Goal: Task Accomplishment & Management: Manage account settings

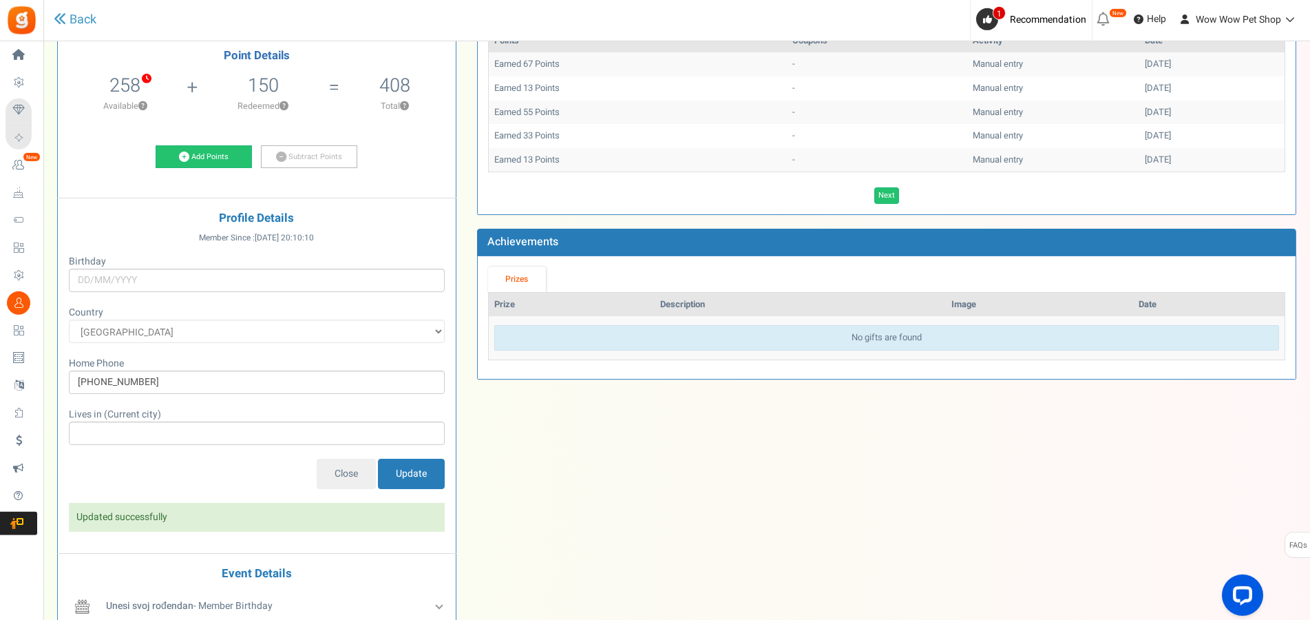
scroll to position [211, 0]
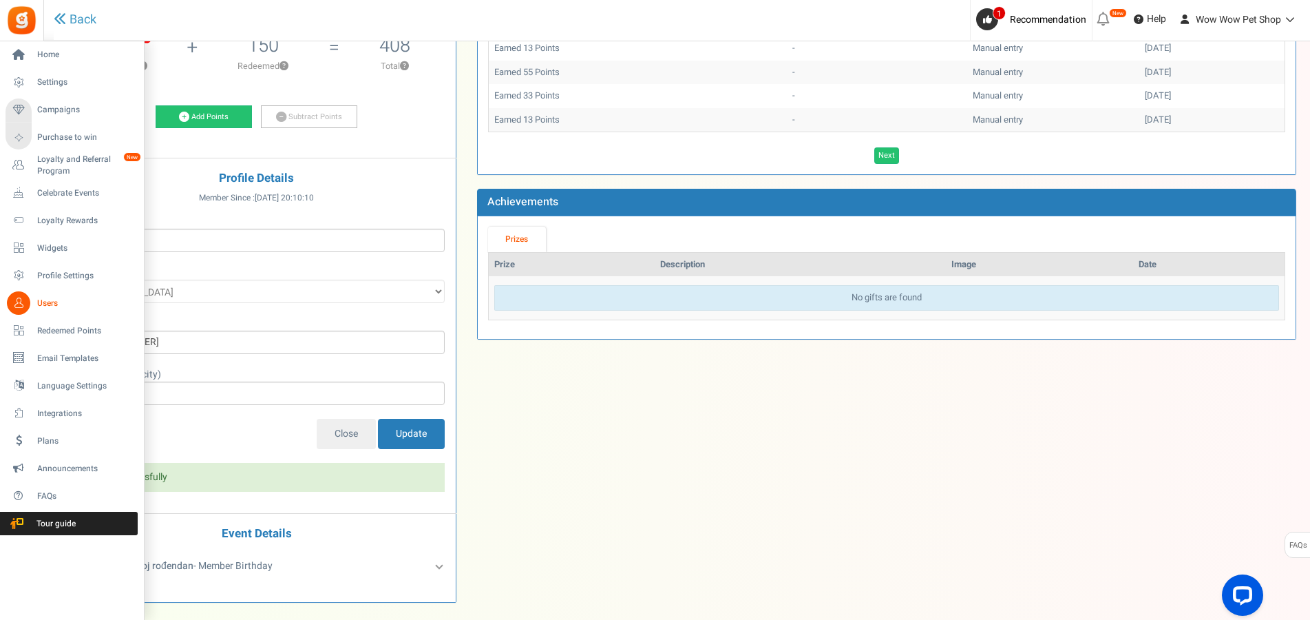
click at [33, 294] on link "Users" at bounding box center [72, 302] width 132 height 23
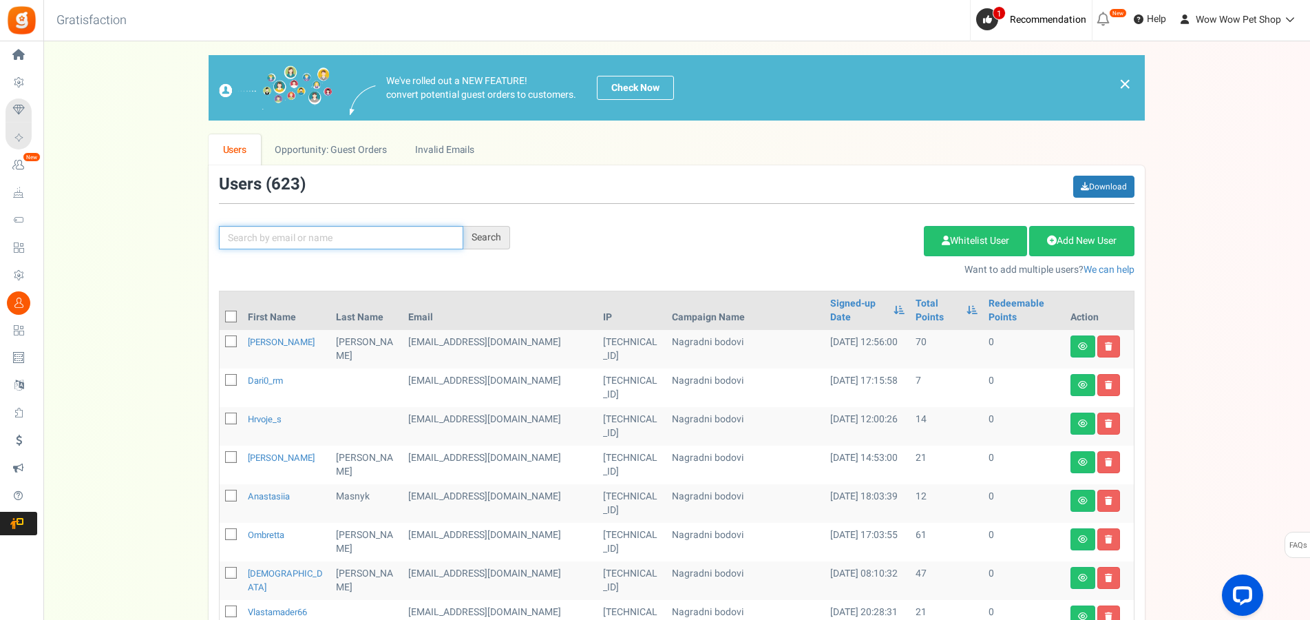
click at [279, 242] on input "text" at bounding box center [341, 237] width 244 height 23
click at [1068, 241] on link "Add New User" at bounding box center [1082, 241] width 105 height 30
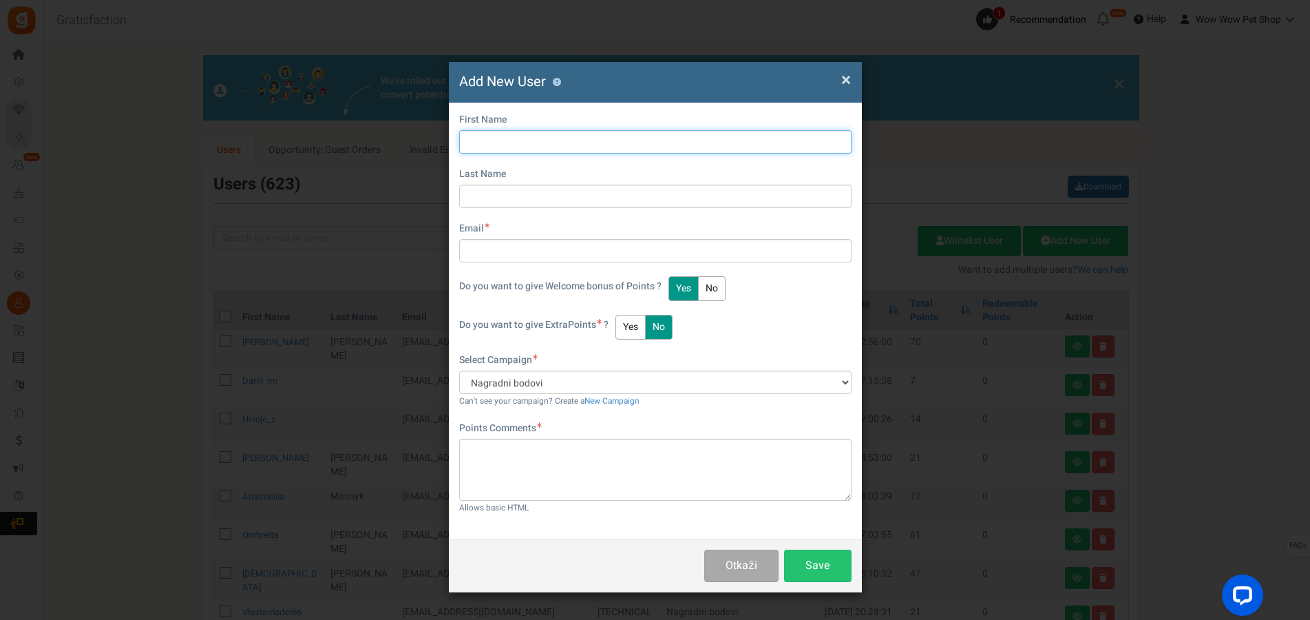
click at [541, 138] on input "text" at bounding box center [655, 141] width 393 height 23
type input "Roko"
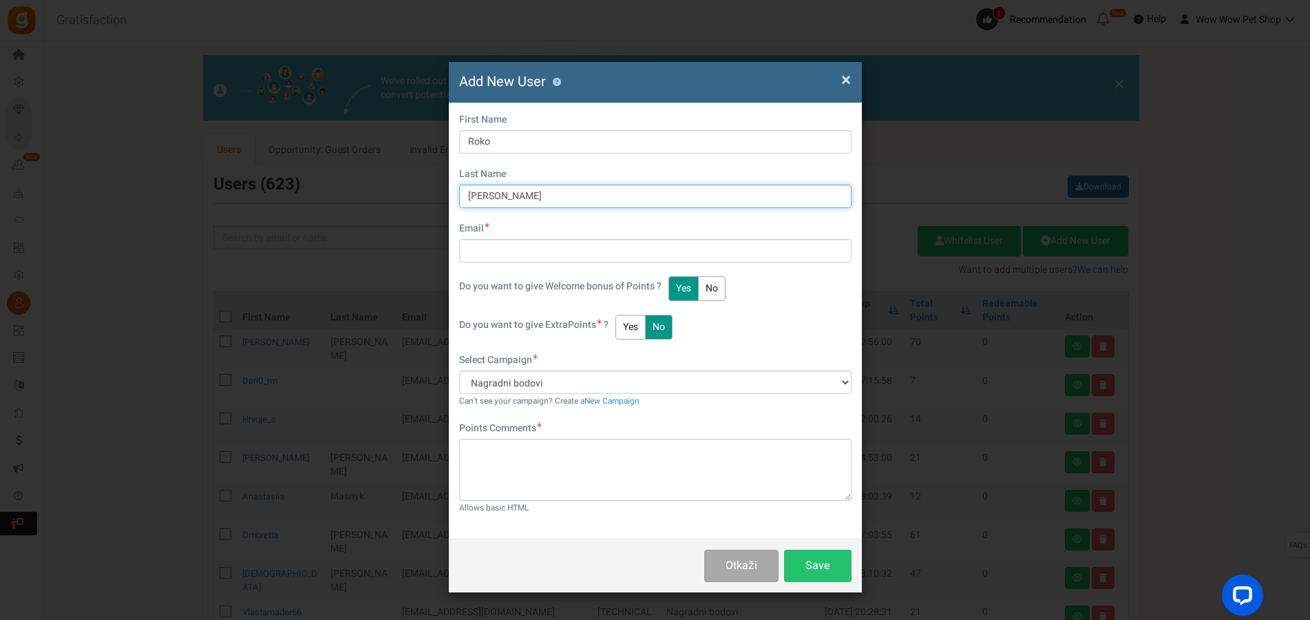
type input "[PERSON_NAME]"
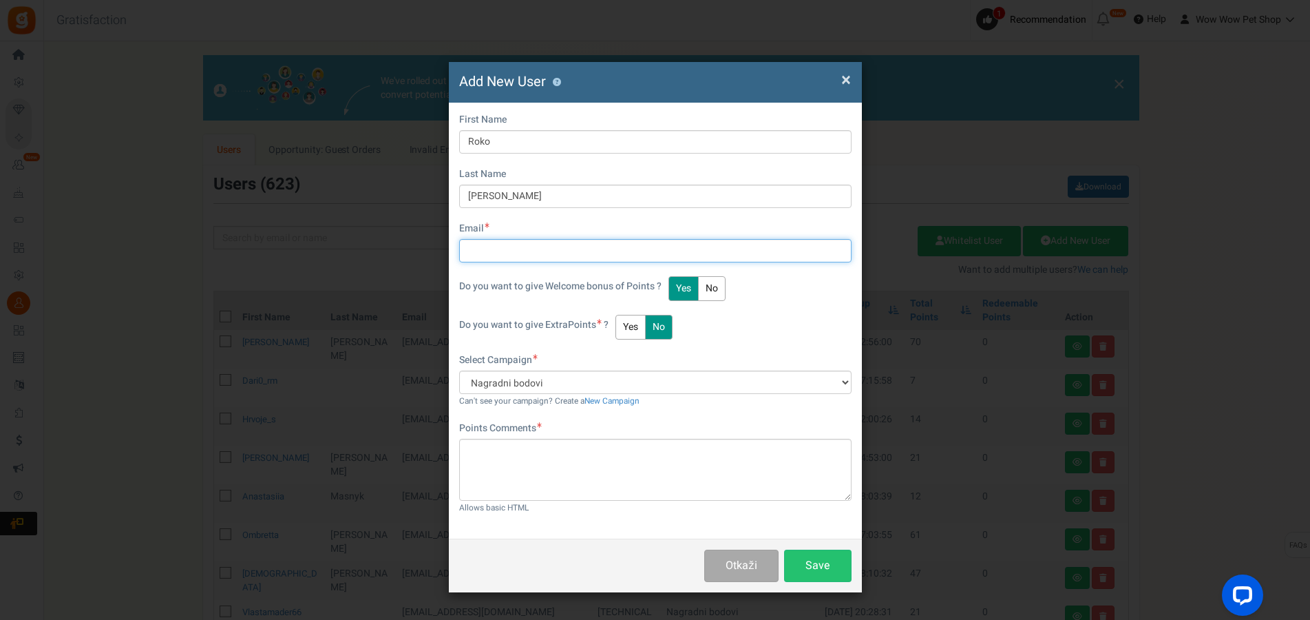
click at [500, 240] on input "text" at bounding box center [655, 250] width 393 height 23
type input "[EMAIL_ADDRESS][DOMAIN_NAME]"
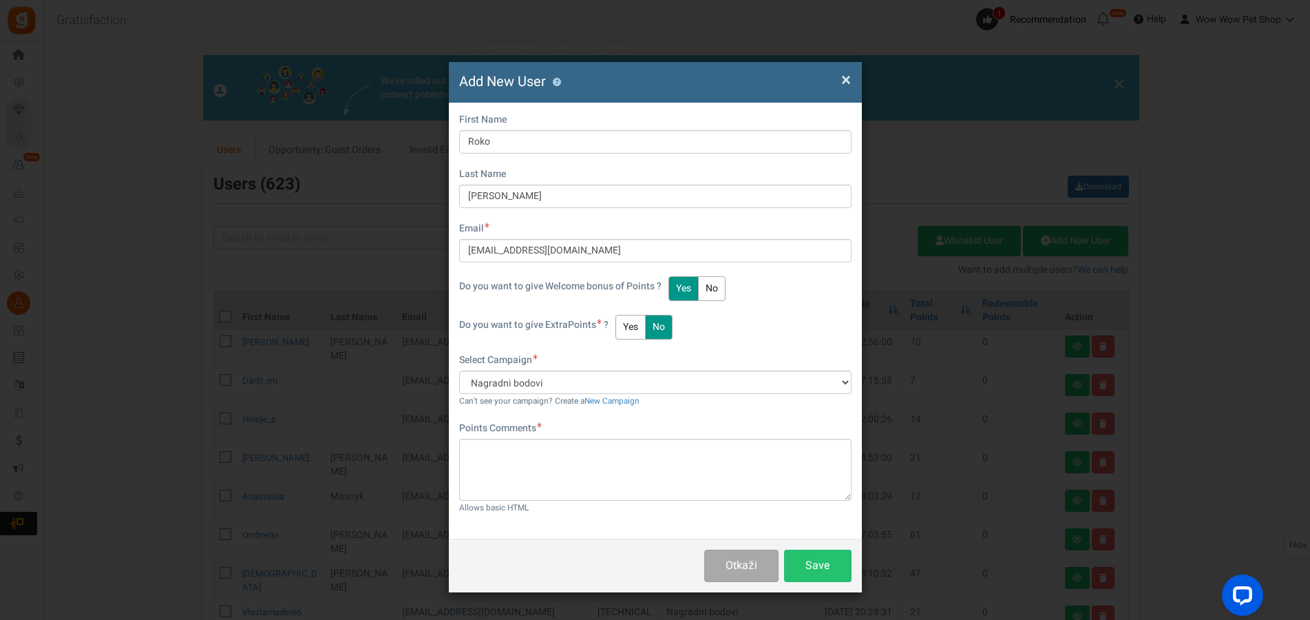
click at [634, 324] on button "Yes" at bounding box center [631, 327] width 30 height 25
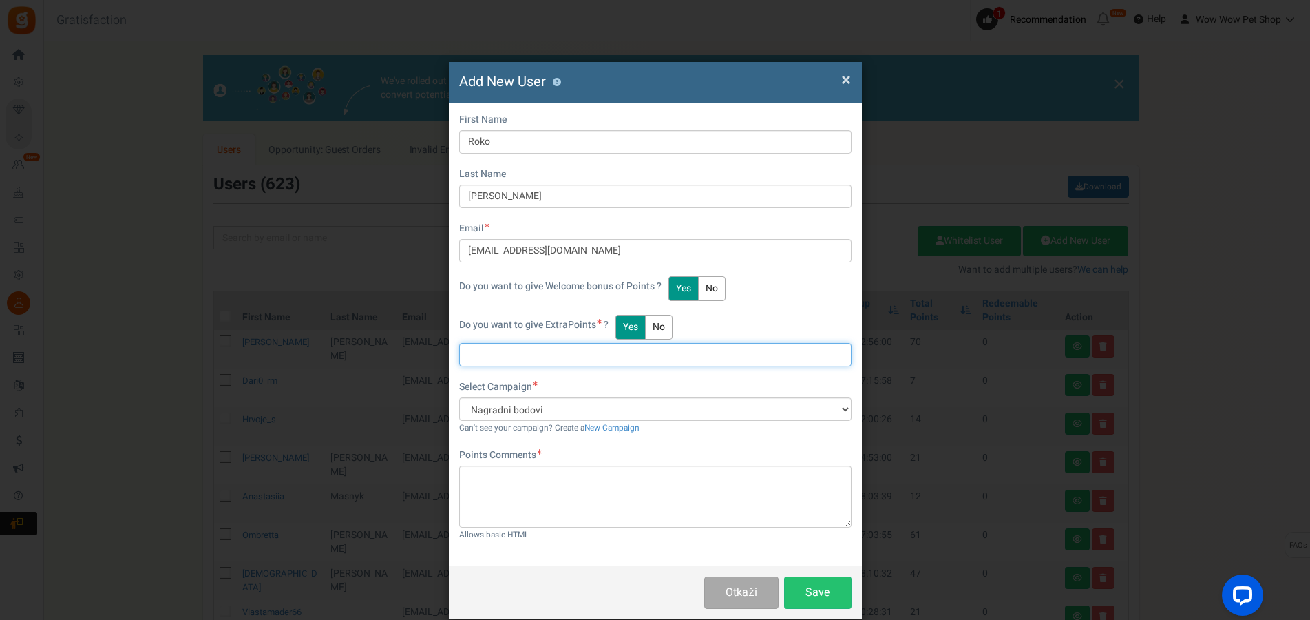
click at [516, 359] on input "text" at bounding box center [655, 354] width 393 height 23
type input "48"
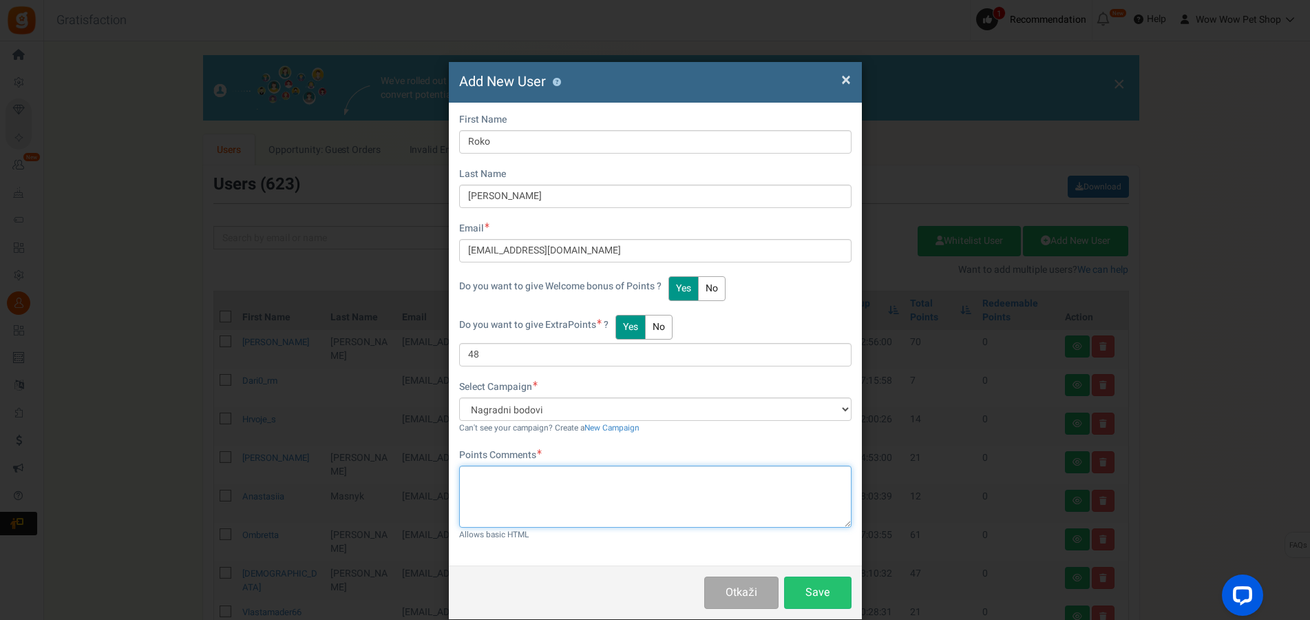
click at [565, 488] on textarea at bounding box center [655, 497] width 393 height 62
paste textarea "1650"
type textarea "Račun br. 1650"
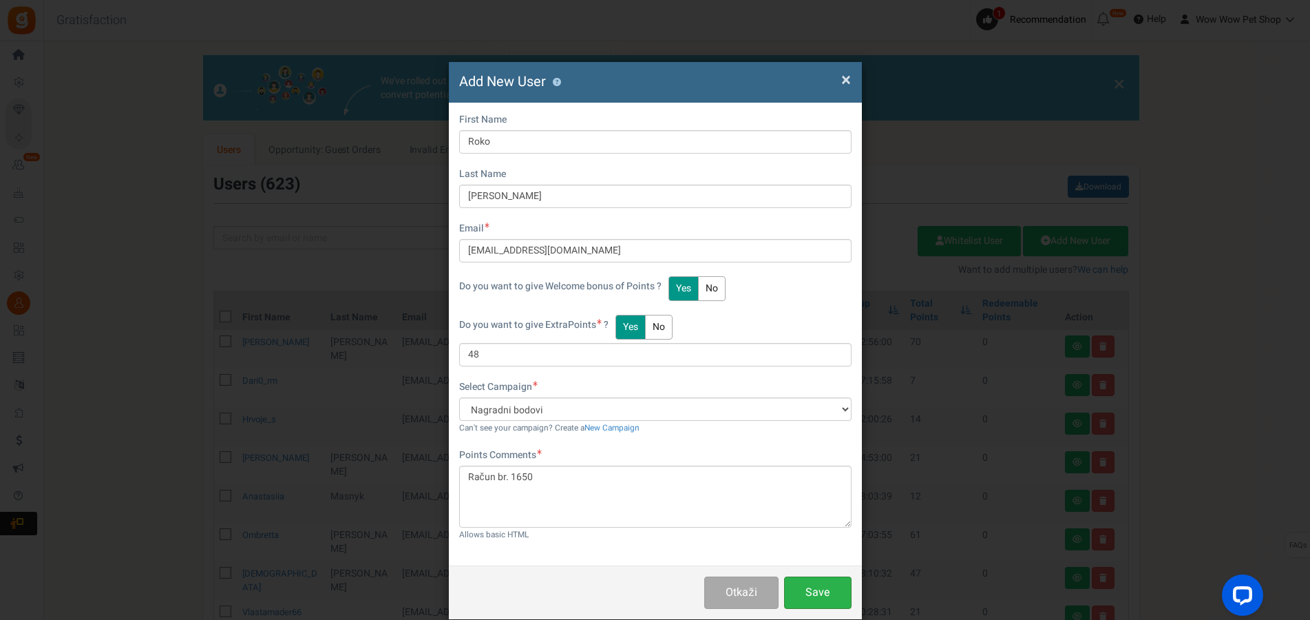
click at [795, 593] on button "Save" at bounding box center [817, 592] width 67 height 32
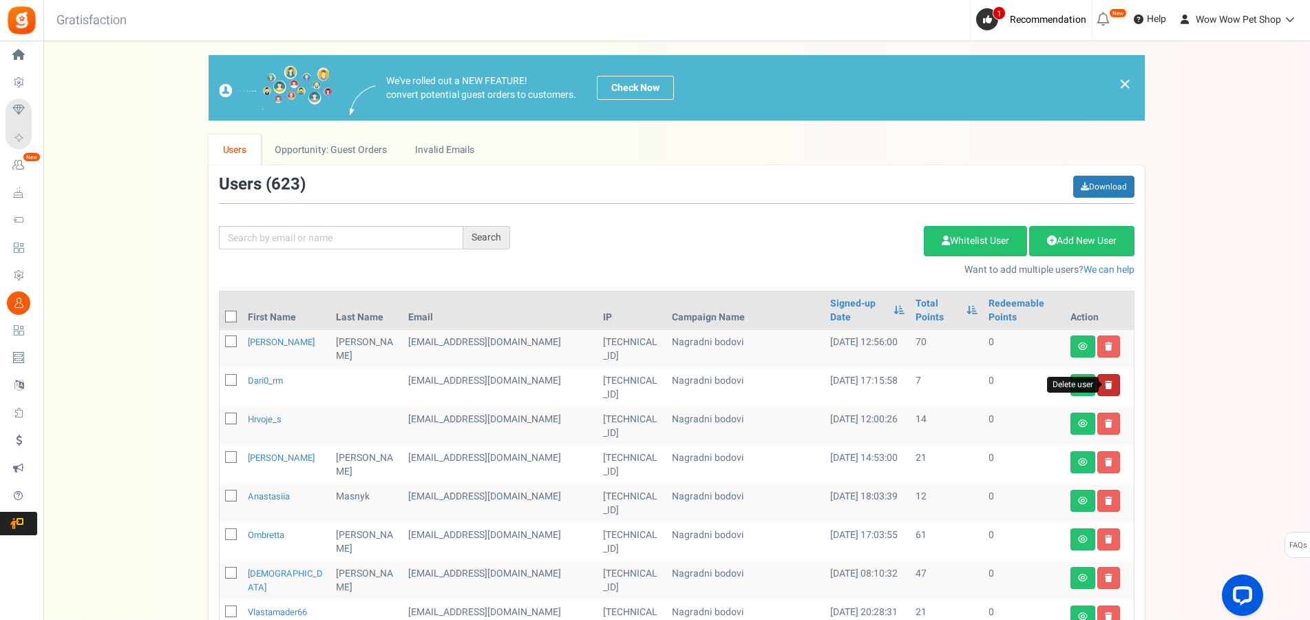
click at [1107, 386] on icon at bounding box center [1109, 385] width 8 height 8
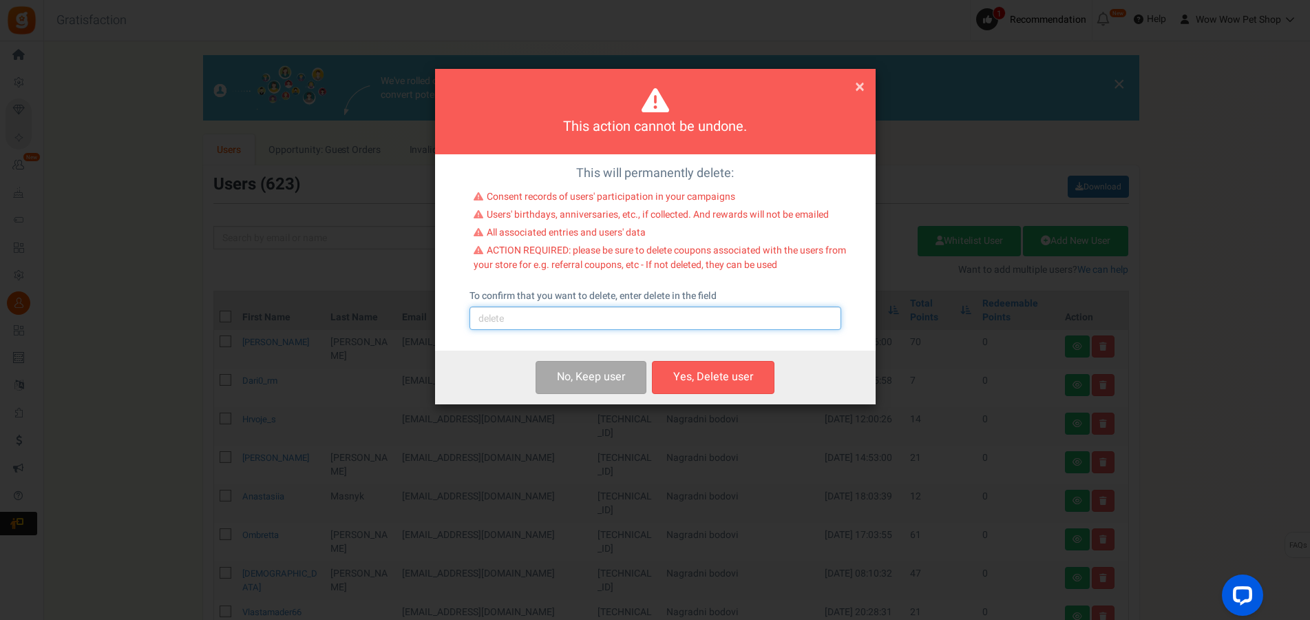
click at [641, 316] on input "text" at bounding box center [656, 317] width 372 height 23
type input "delete"
click at [696, 375] on button "Yes, Delete user" at bounding box center [713, 377] width 123 height 32
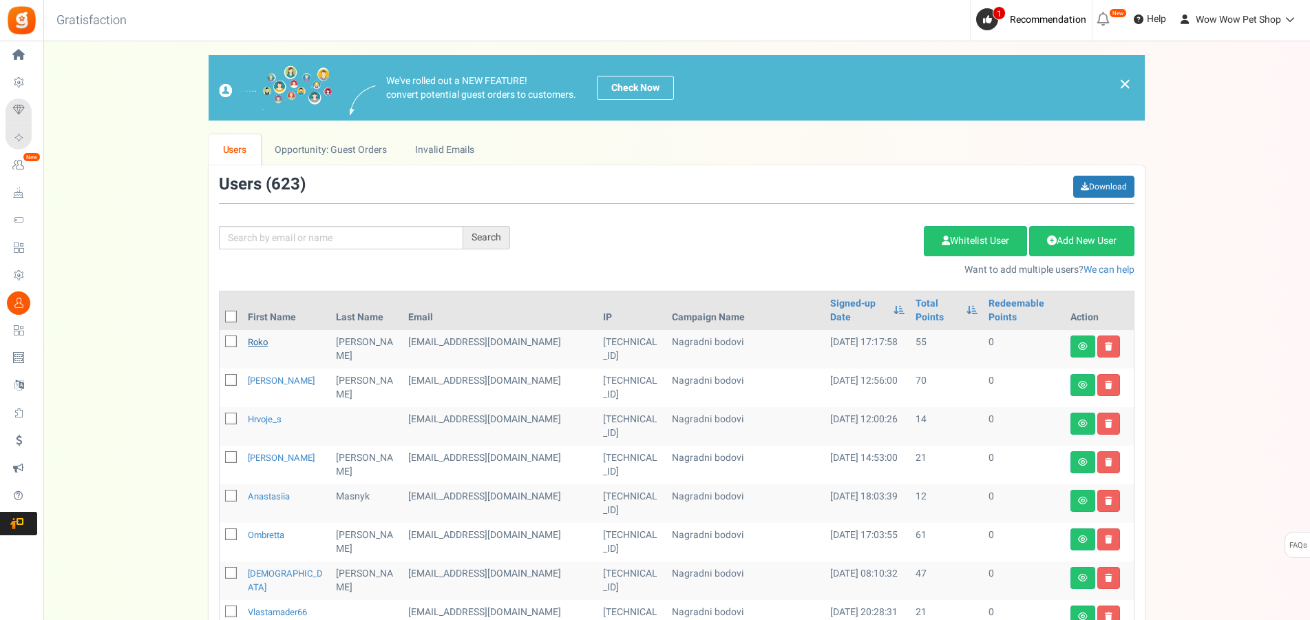
click at [259, 344] on link "Roko" at bounding box center [258, 341] width 20 height 13
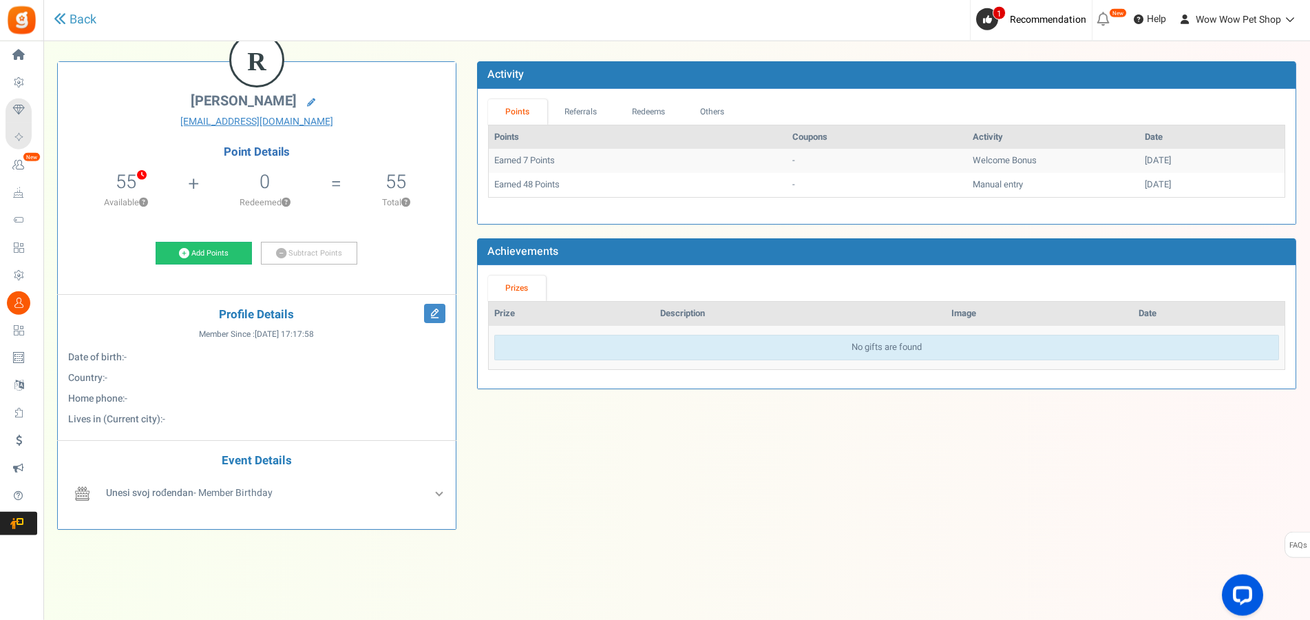
scroll to position [81, 0]
